Goal: Transaction & Acquisition: Purchase product/service

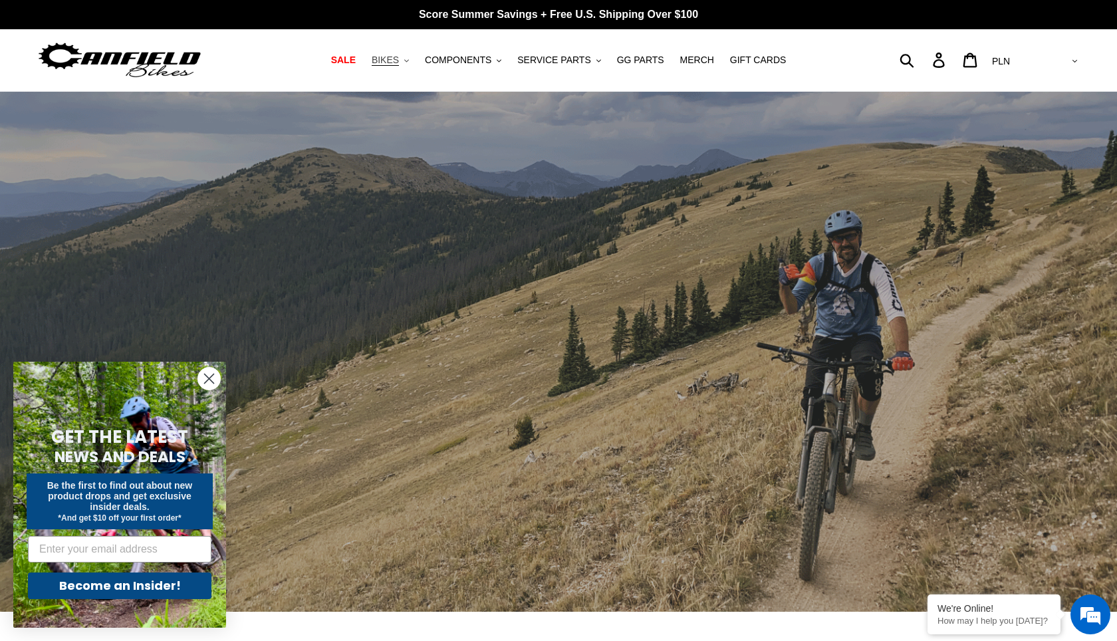
click at [399, 59] on span "BIKES" at bounding box center [385, 60] width 27 height 11
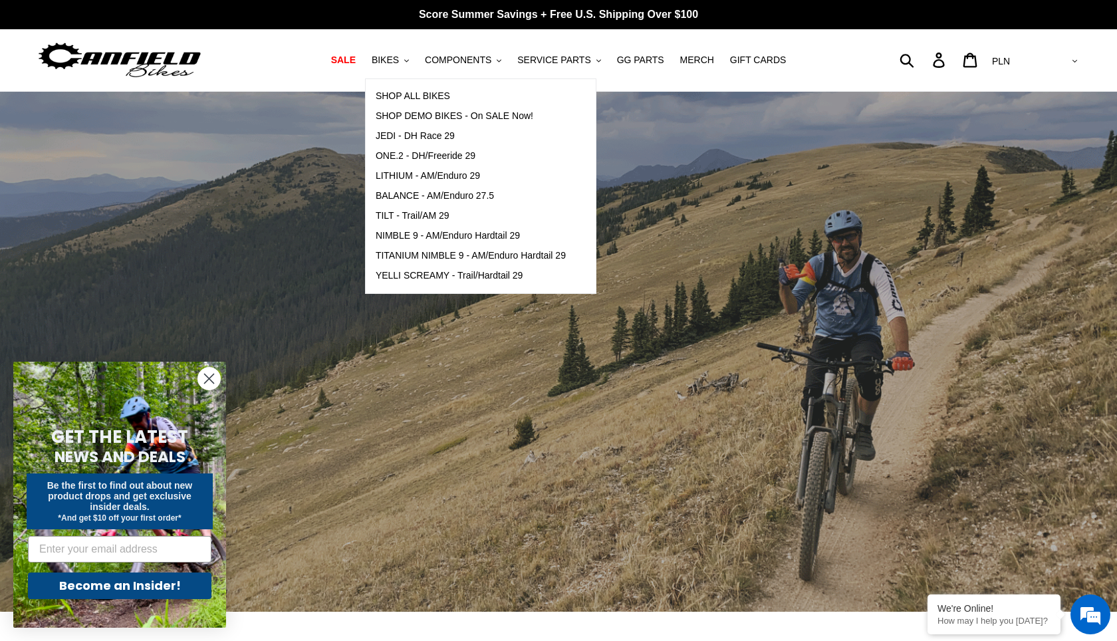
click at [354, 97] on div "slideshow" at bounding box center [558, 352] width 1117 height 521
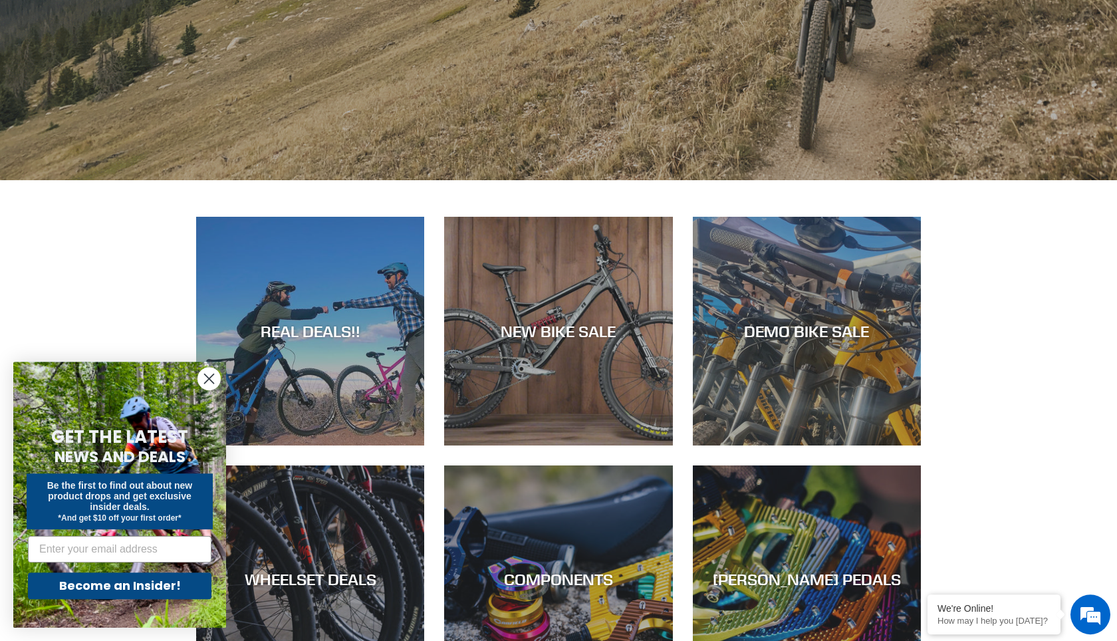
scroll to position [531, 0]
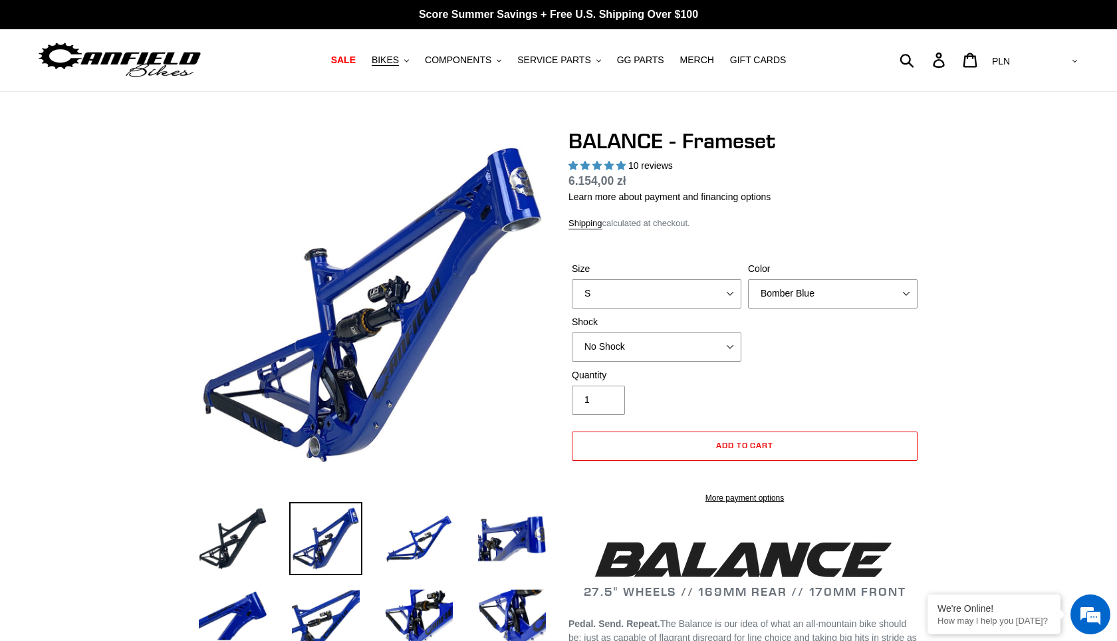
select select "highest-rating"
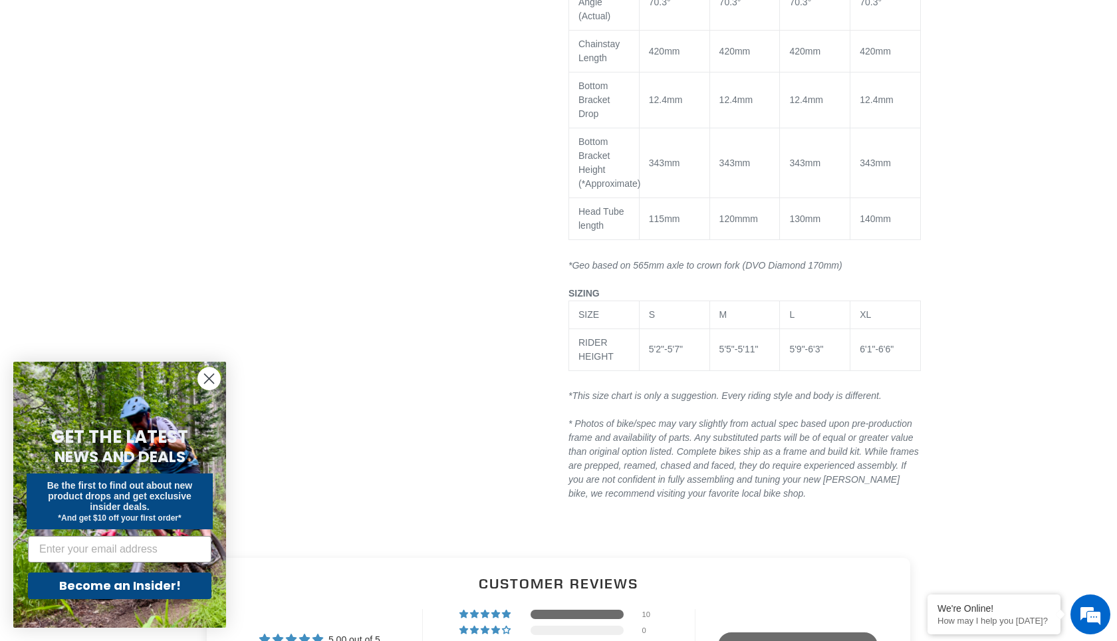
scroll to position [2123, 0]
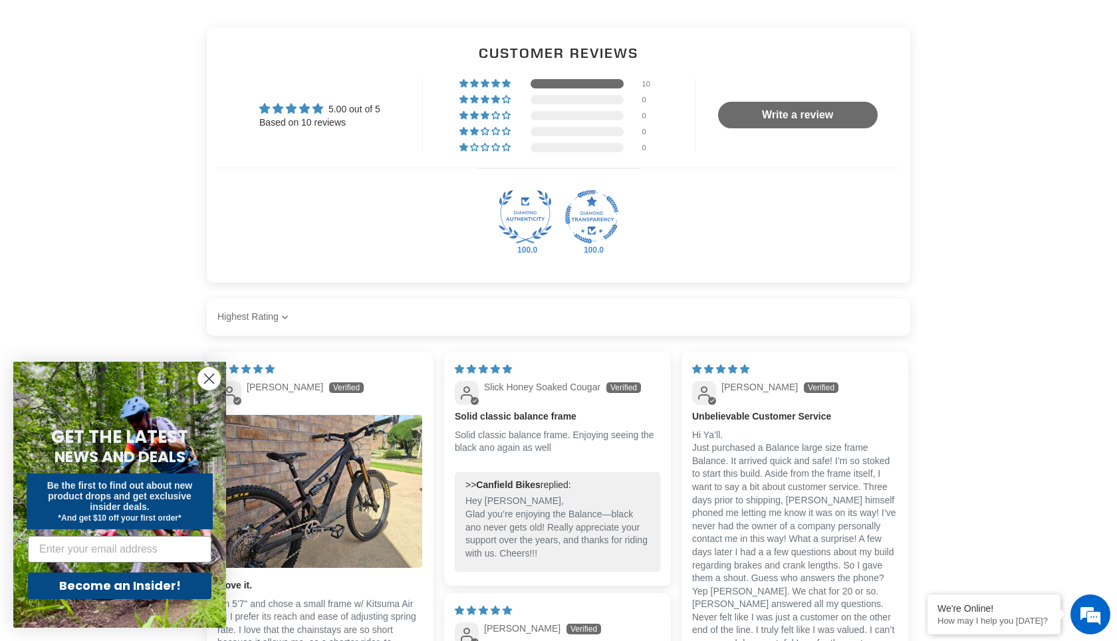
click at [221, 374] on form "GET THE LATEST NEWS AND DEALS Be the first to find out about new product drops …" at bounding box center [119, 495] width 213 height 266
click at [219, 376] on circle "Close dialog" at bounding box center [209, 379] width 22 height 22
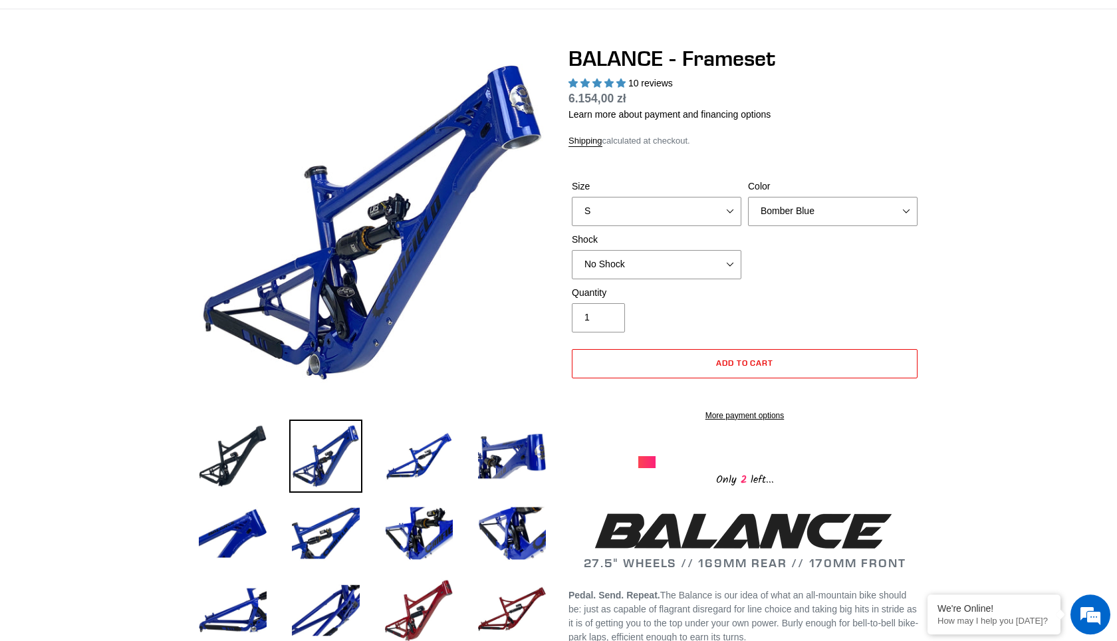
scroll to position [0, 0]
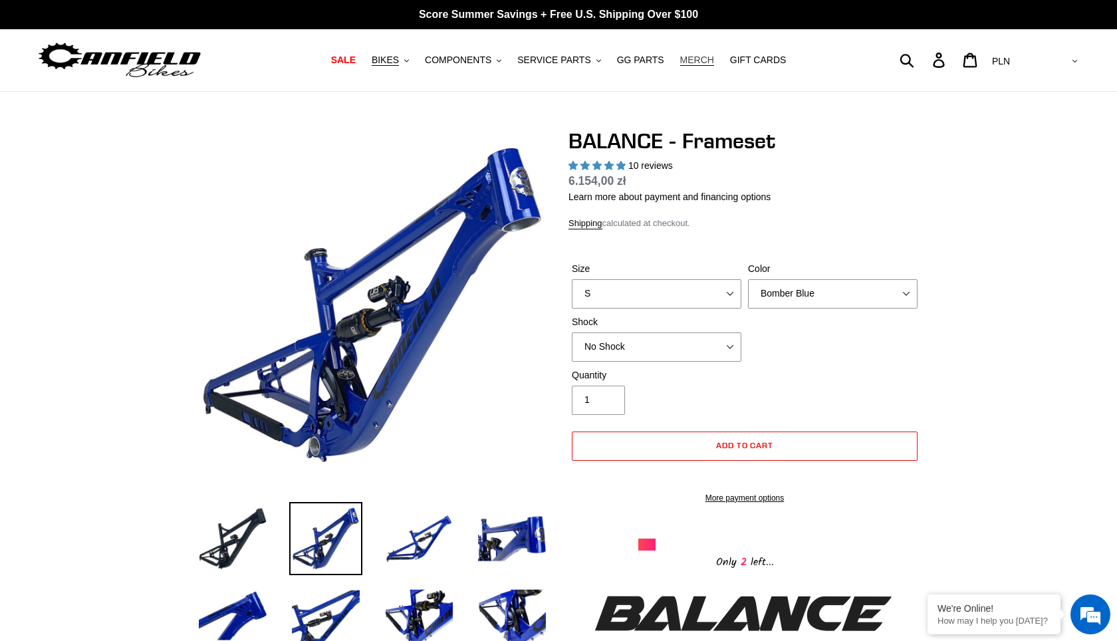
click at [680, 61] on span "MERCH" at bounding box center [697, 60] width 34 height 11
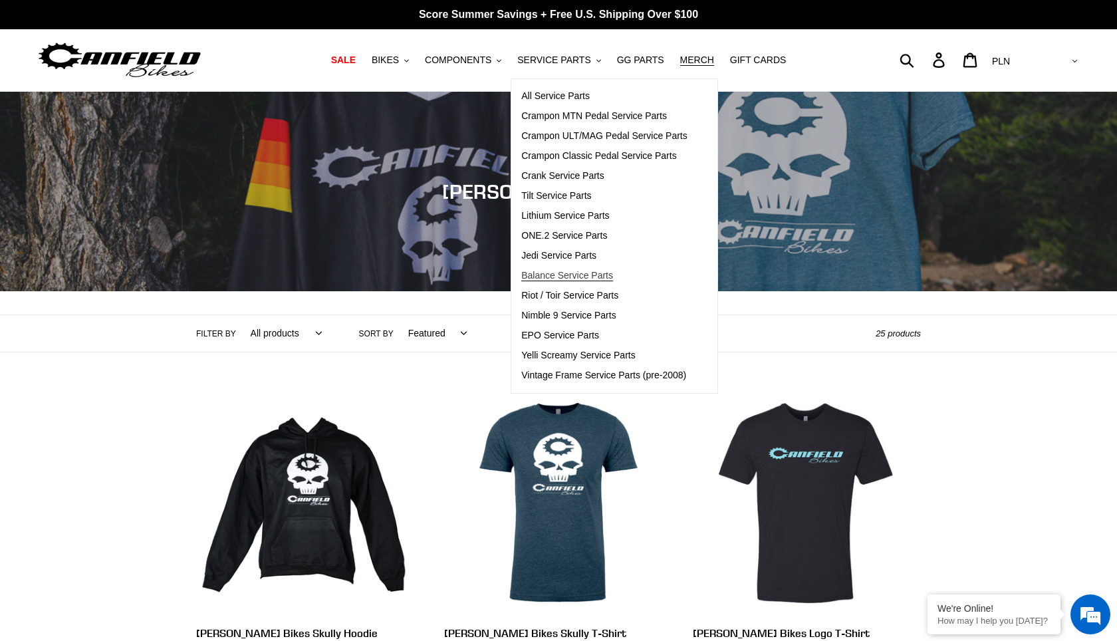
click at [589, 273] on span "Balance Service Parts" at bounding box center [567, 275] width 92 height 11
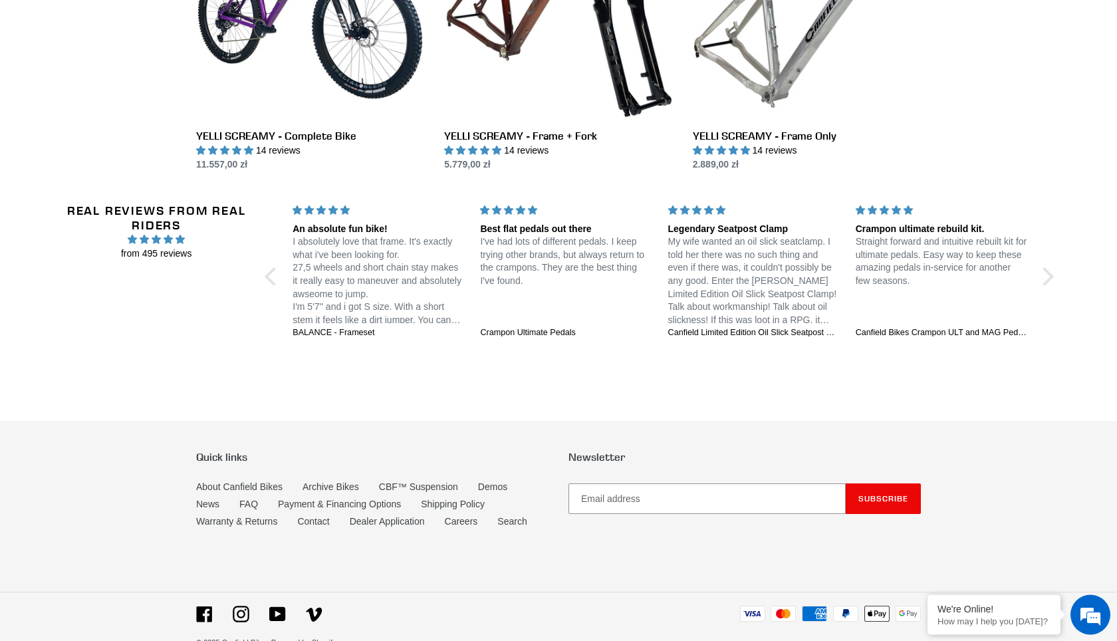
scroll to position [2346, 0]
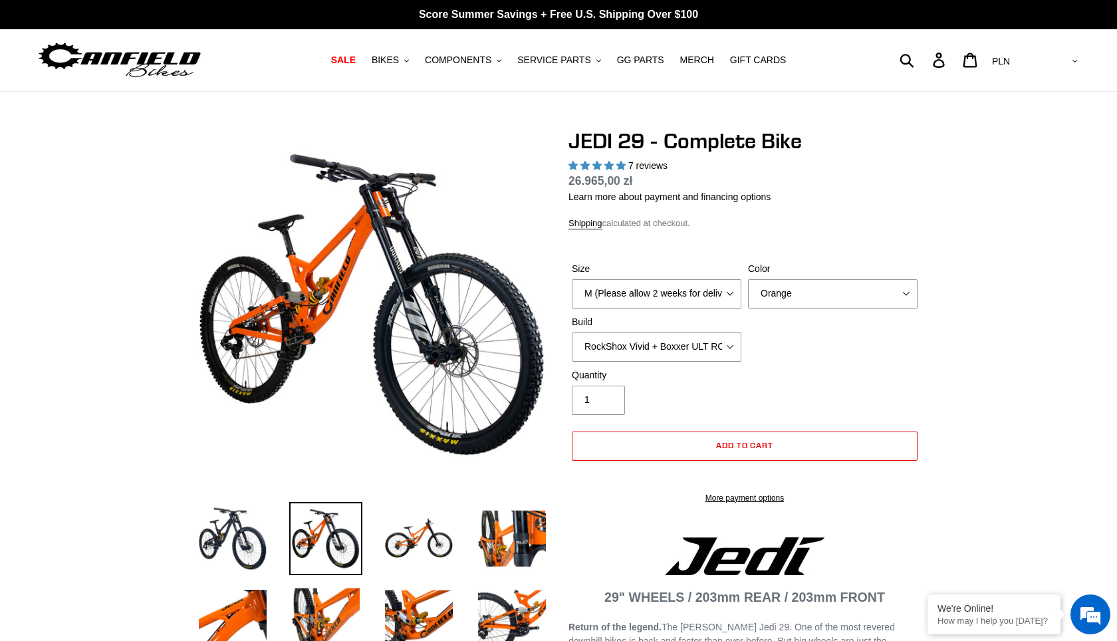
select select "highest-rating"
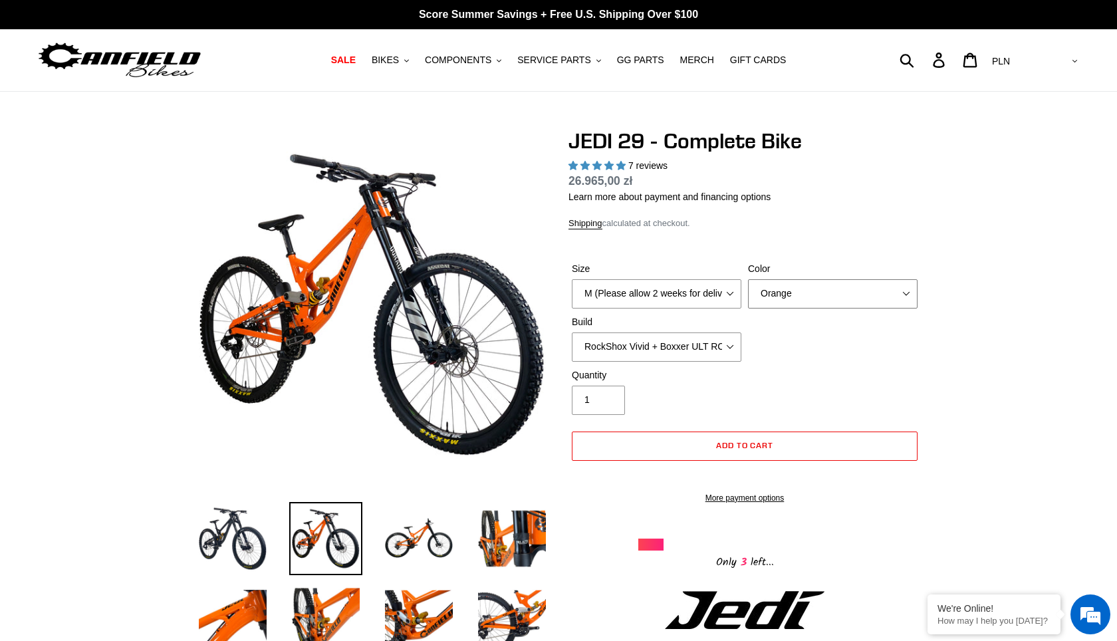
select select "Stealth Black"
click option "Stealth Black" at bounding box center [0, 0] width 0 height 0
